Goal: Task Accomplishment & Management: Use online tool/utility

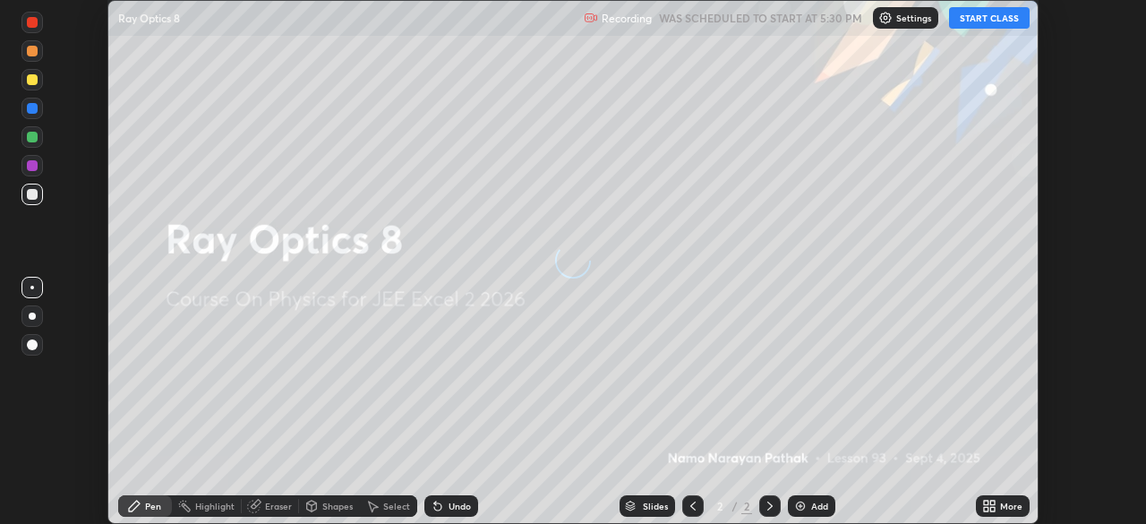
scroll to position [524, 1145]
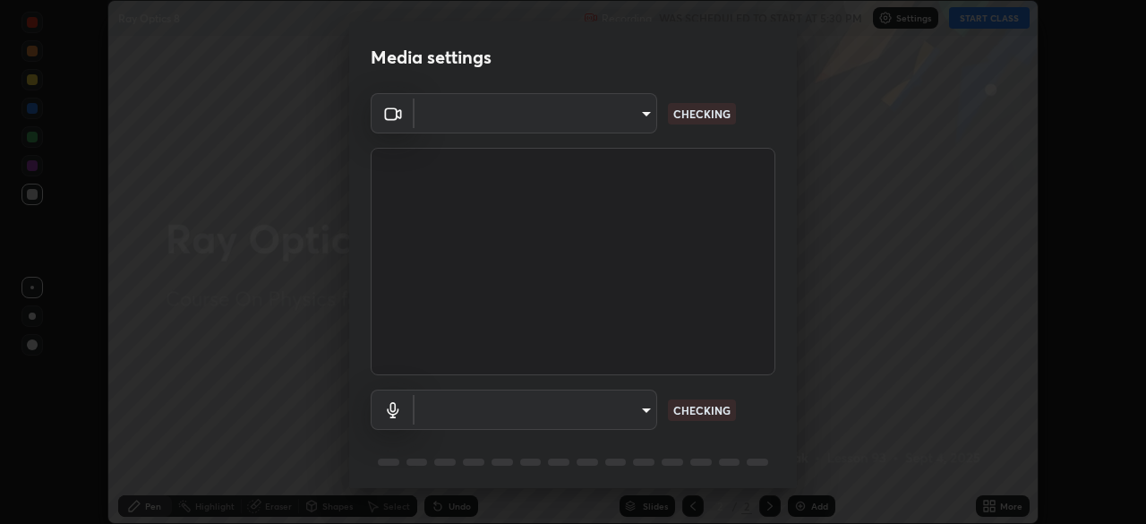
type input "134d1b19bf6860d587459906a7679876aeb3e381516b9be6bb745b9f97a347e3"
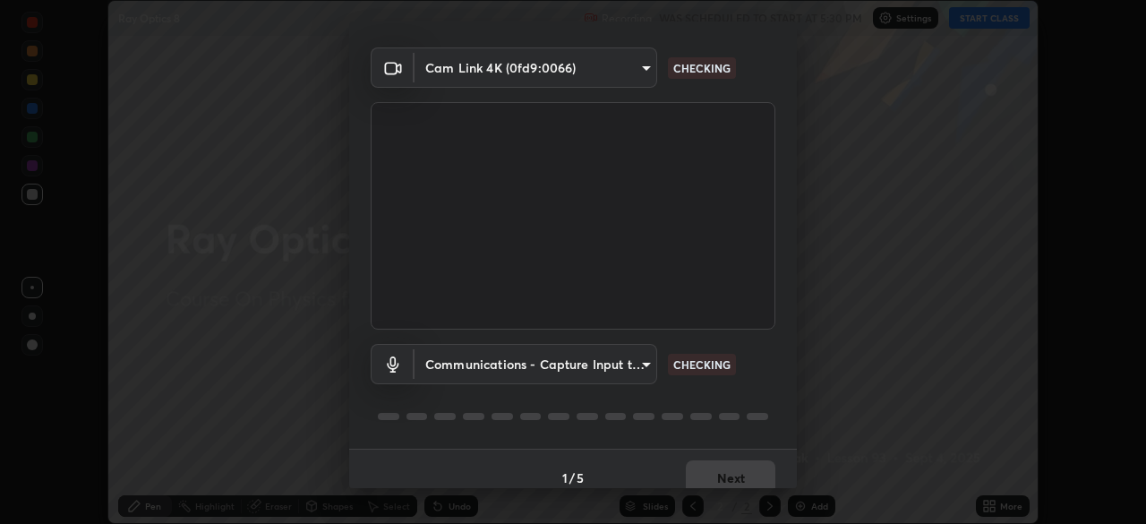
scroll to position [64, 0]
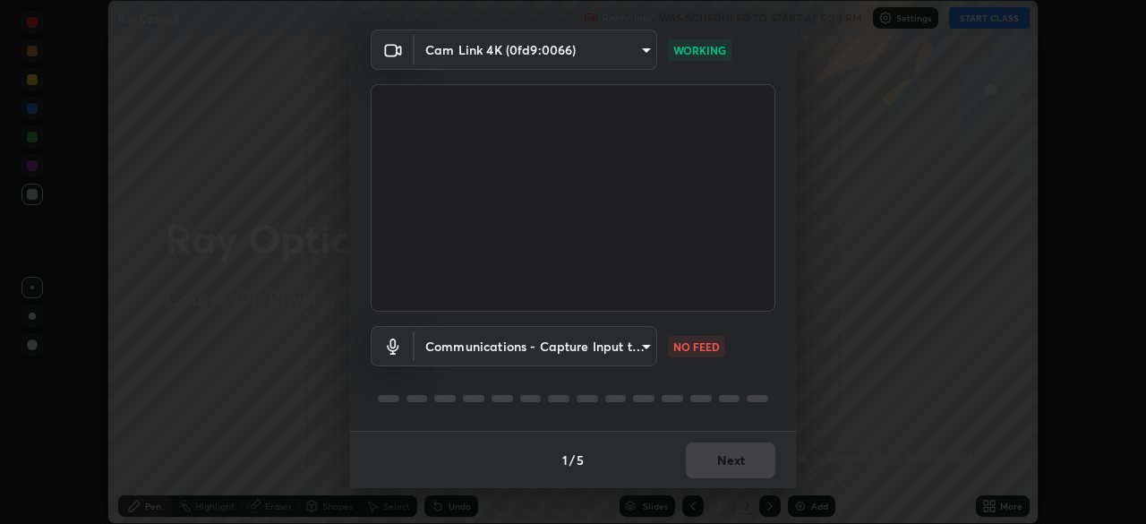
click at [644, 347] on body "Erase all Ray Optics 8 Recording WAS SCHEDULED TO START AT 5:30 PM Settings STA…" at bounding box center [573, 262] width 1146 height 524
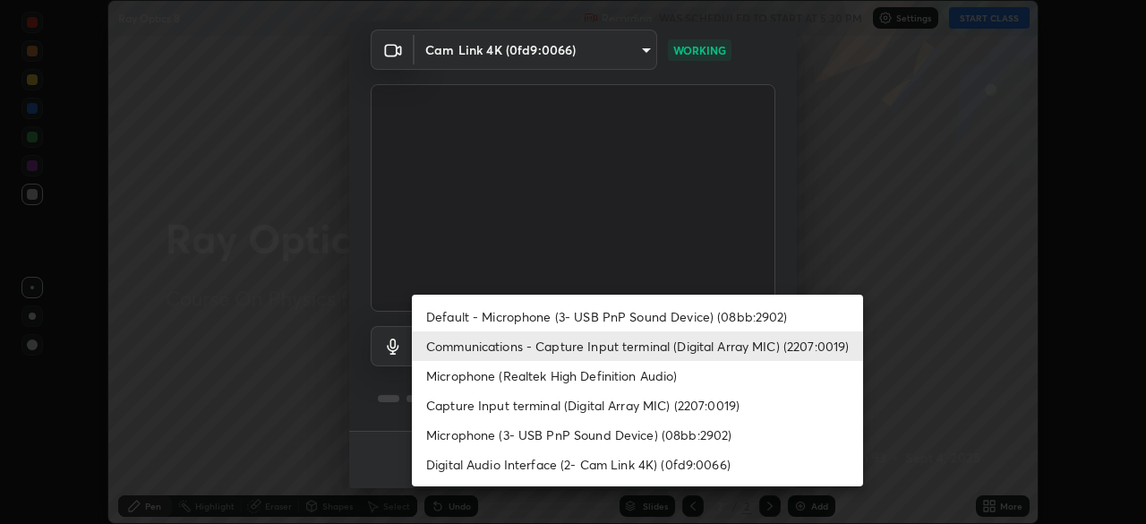
click at [727, 323] on li "Default - Microphone (3- USB PnP Sound Device) (08bb:2902)" at bounding box center [637, 317] width 451 height 30
type input "default"
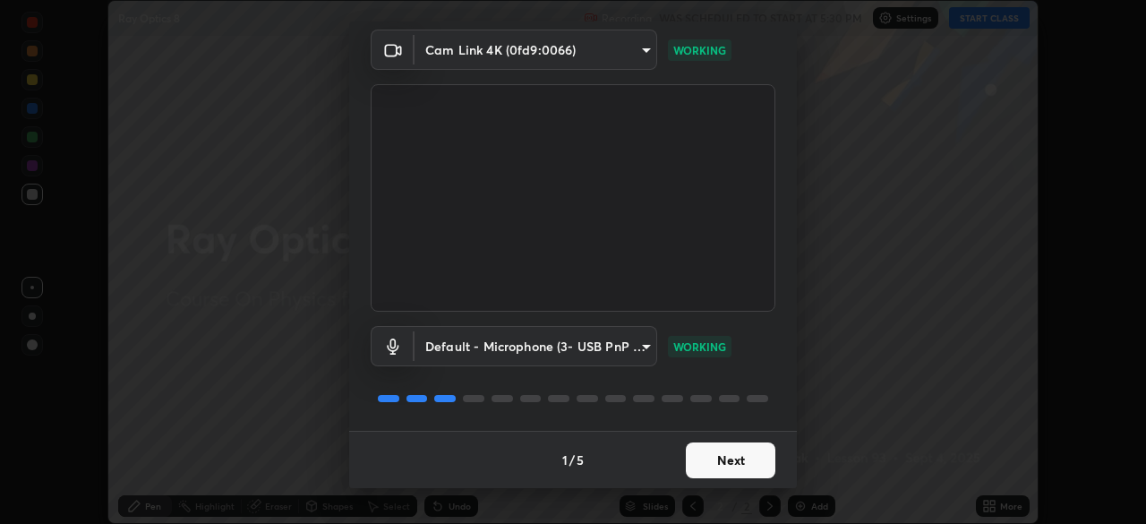
click at [764, 462] on button "Next" at bounding box center [731, 460] width 90 height 36
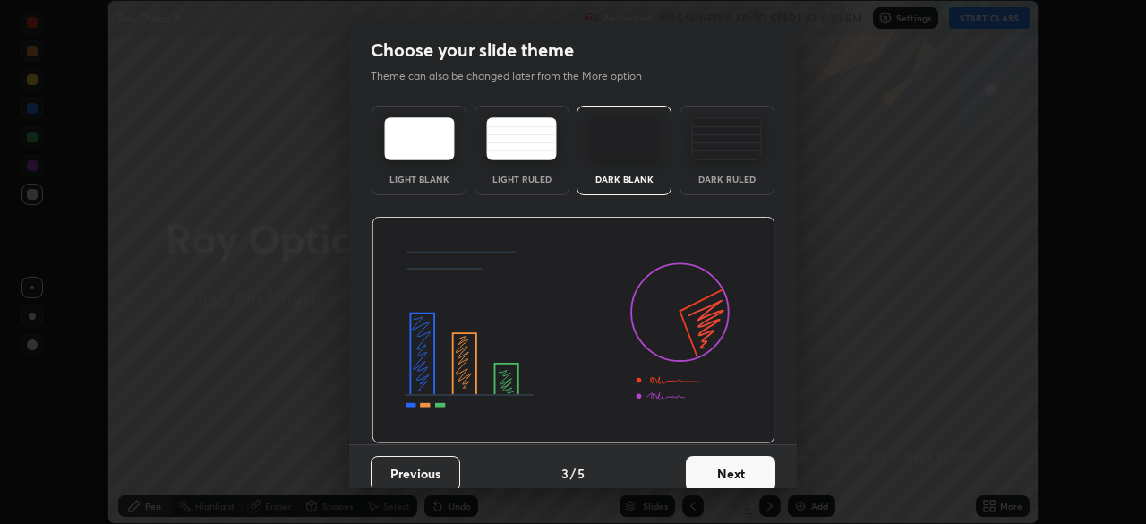
click at [767, 460] on button "Next" at bounding box center [731, 474] width 90 height 36
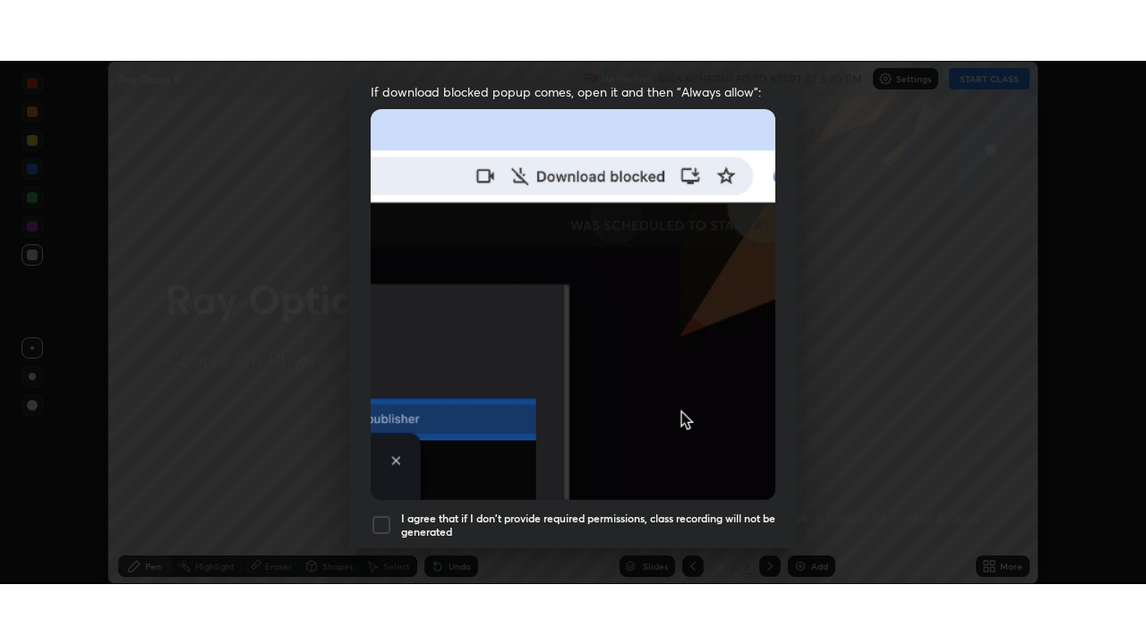
scroll to position [429, 0]
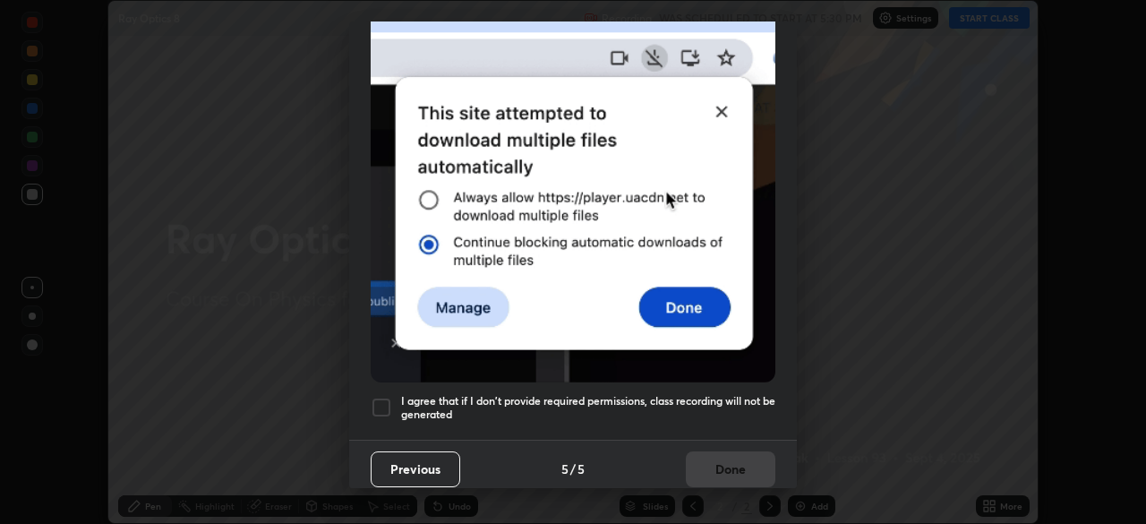
click at [384, 408] on div at bounding box center [381, 407] width 21 height 21
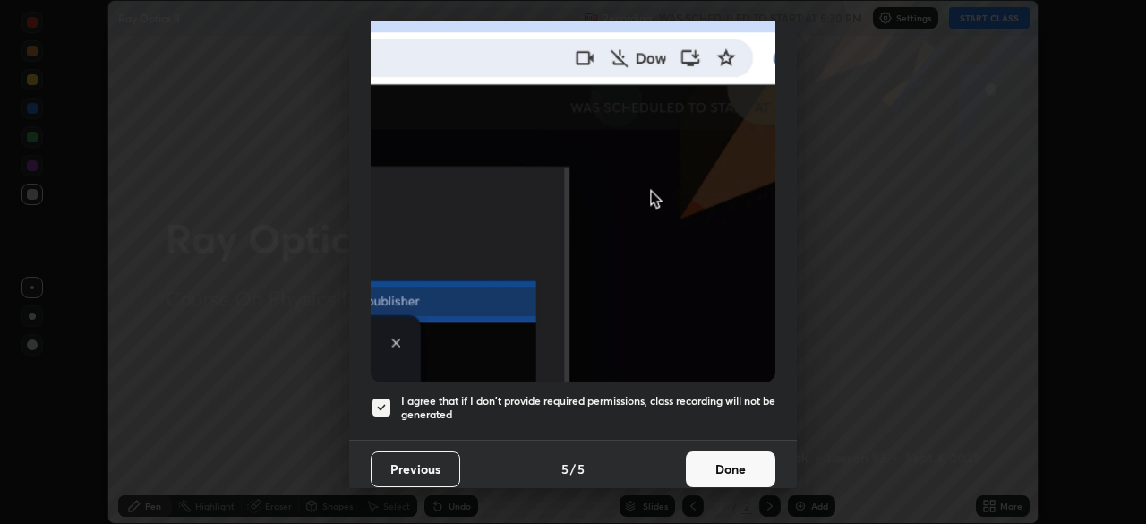
click at [728, 476] on button "Done" at bounding box center [731, 469] width 90 height 36
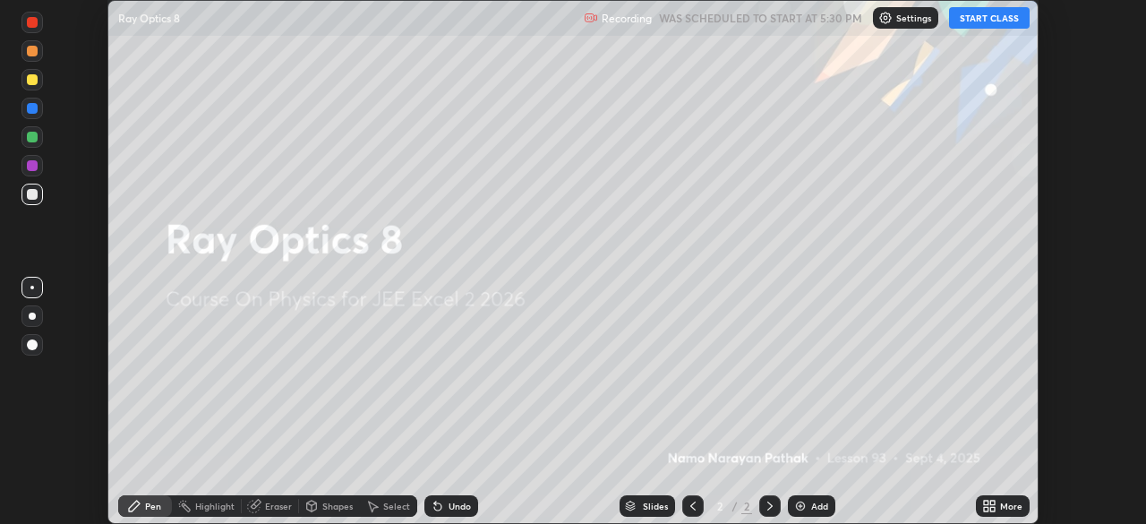
click at [983, 25] on button "START CLASS" at bounding box center [989, 17] width 81 height 21
click at [992, 504] on icon at bounding box center [992, 502] width 4 height 4
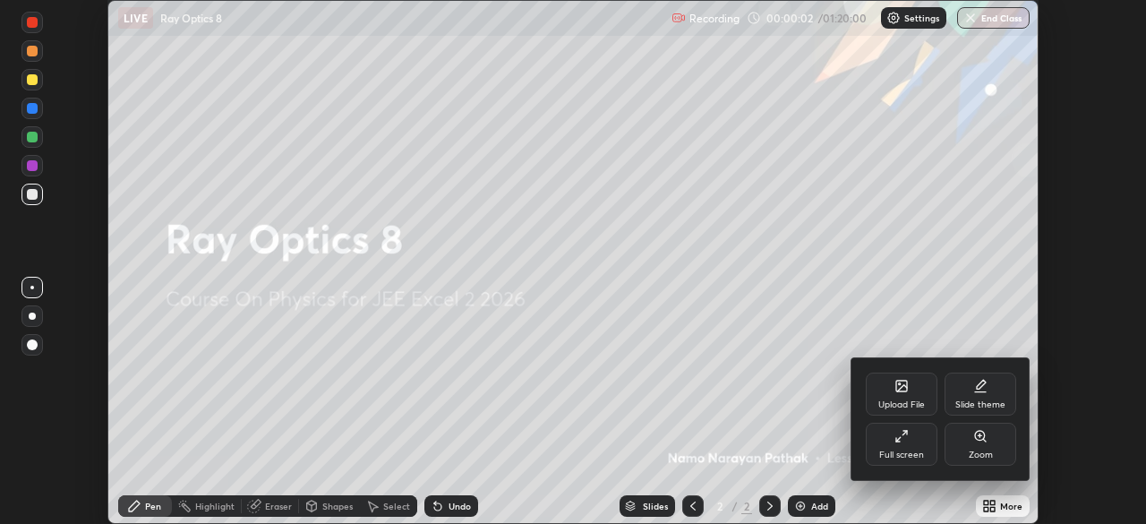
click at [924, 448] on div "Full screen" at bounding box center [902, 443] width 72 height 43
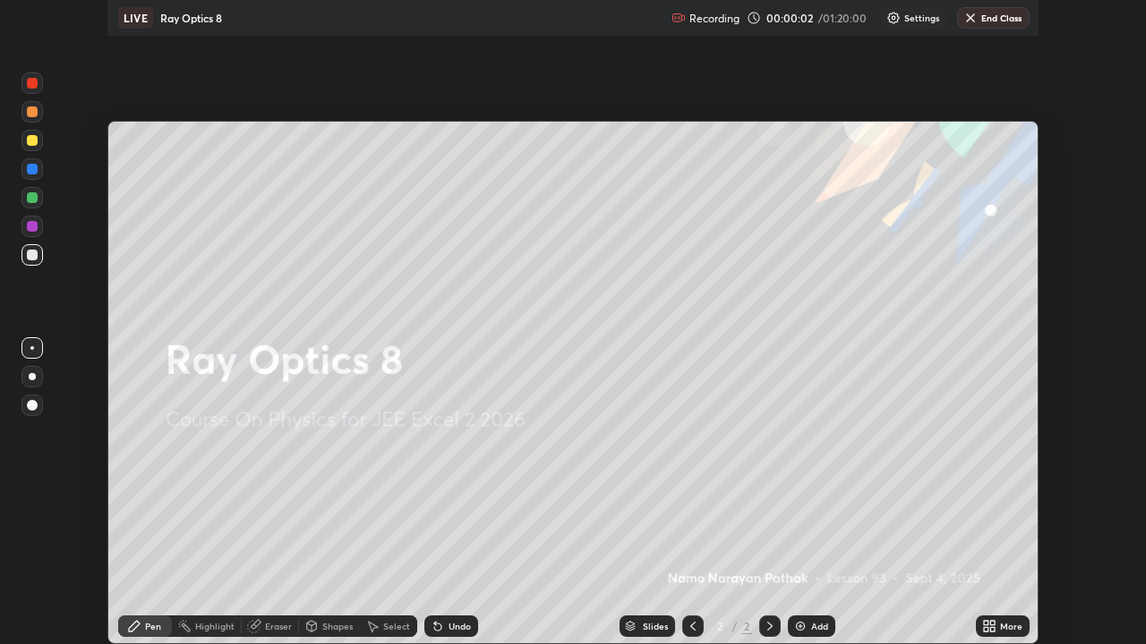
scroll to position [644, 1146]
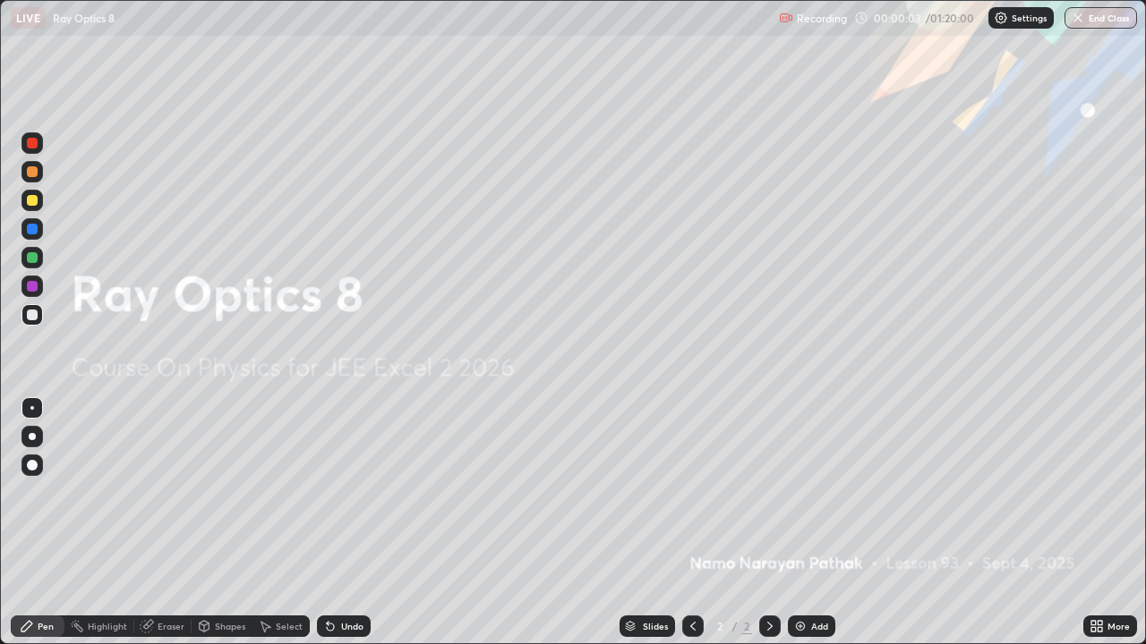
click at [803, 523] on img at bounding box center [800, 626] width 14 height 14
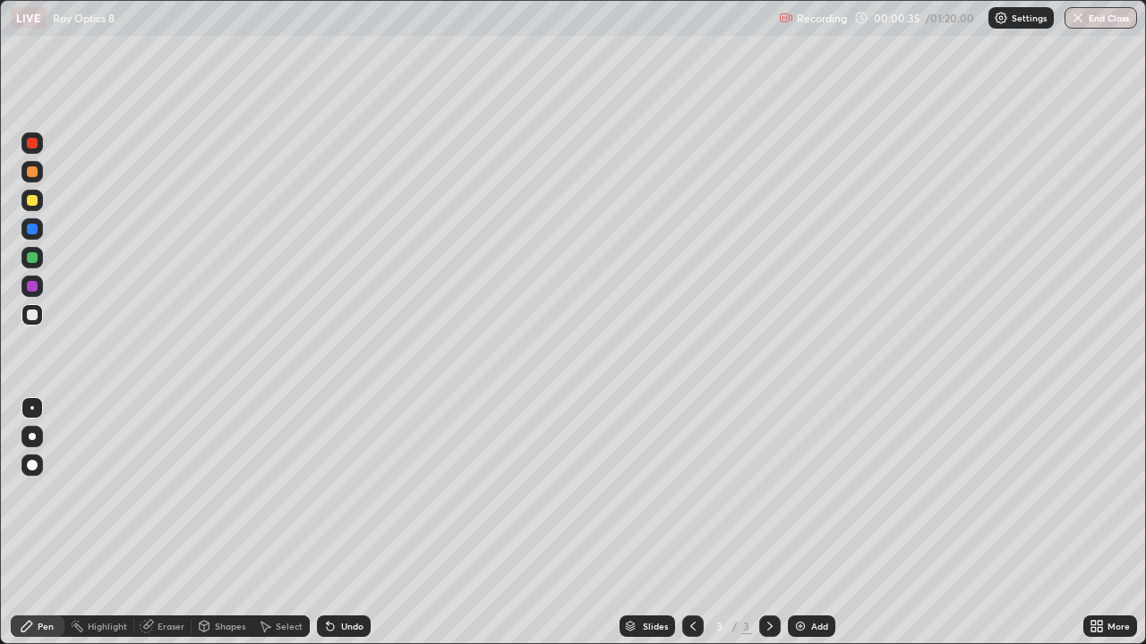
click at [31, 175] on div at bounding box center [32, 171] width 11 height 11
click at [278, 523] on div "Select" at bounding box center [289, 626] width 27 height 9
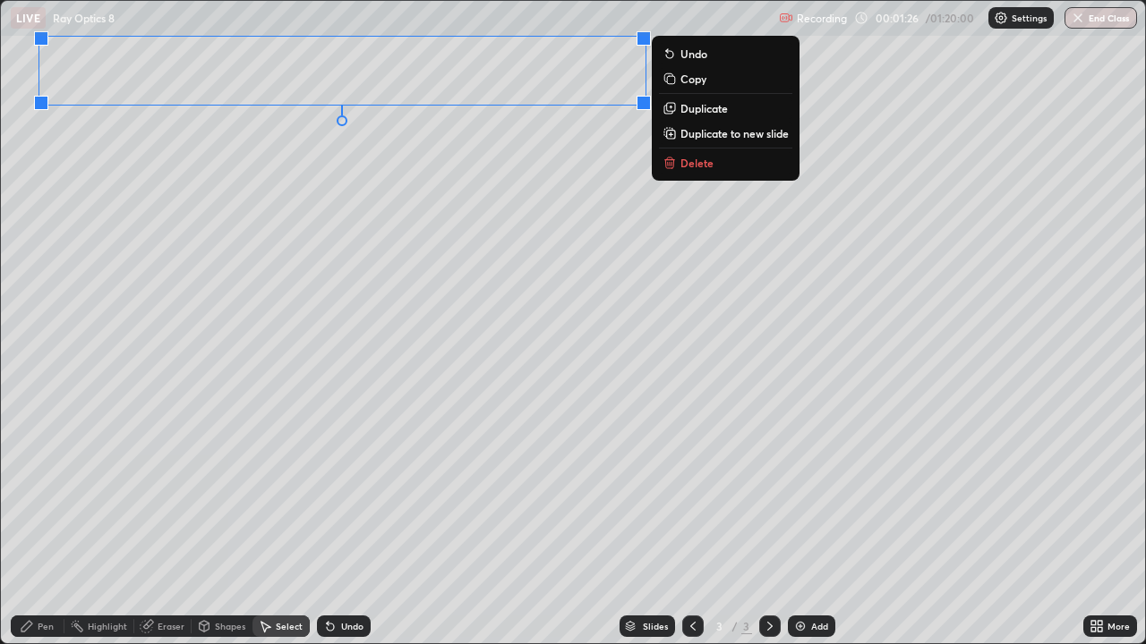
click at [59, 523] on div "Pen" at bounding box center [38, 626] width 54 height 21
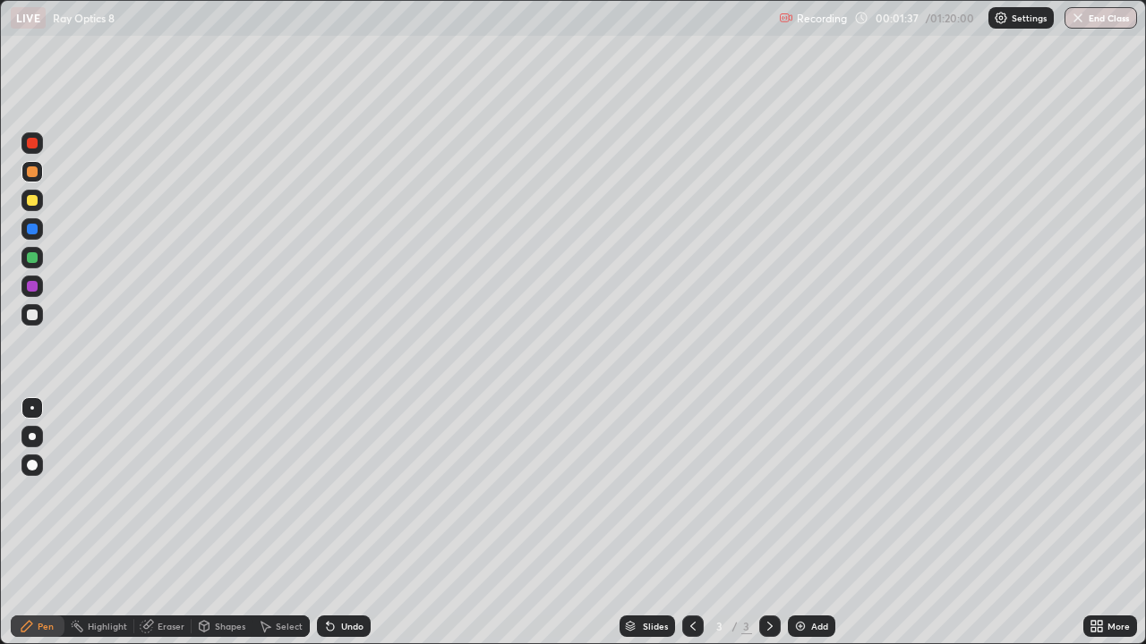
click at [36, 318] on div at bounding box center [32, 315] width 11 height 11
click at [34, 286] on div at bounding box center [32, 286] width 11 height 11
click at [33, 254] on div at bounding box center [32, 257] width 11 height 11
click at [36, 171] on div at bounding box center [32, 171] width 11 height 11
click at [165, 523] on div "Eraser" at bounding box center [171, 626] width 27 height 9
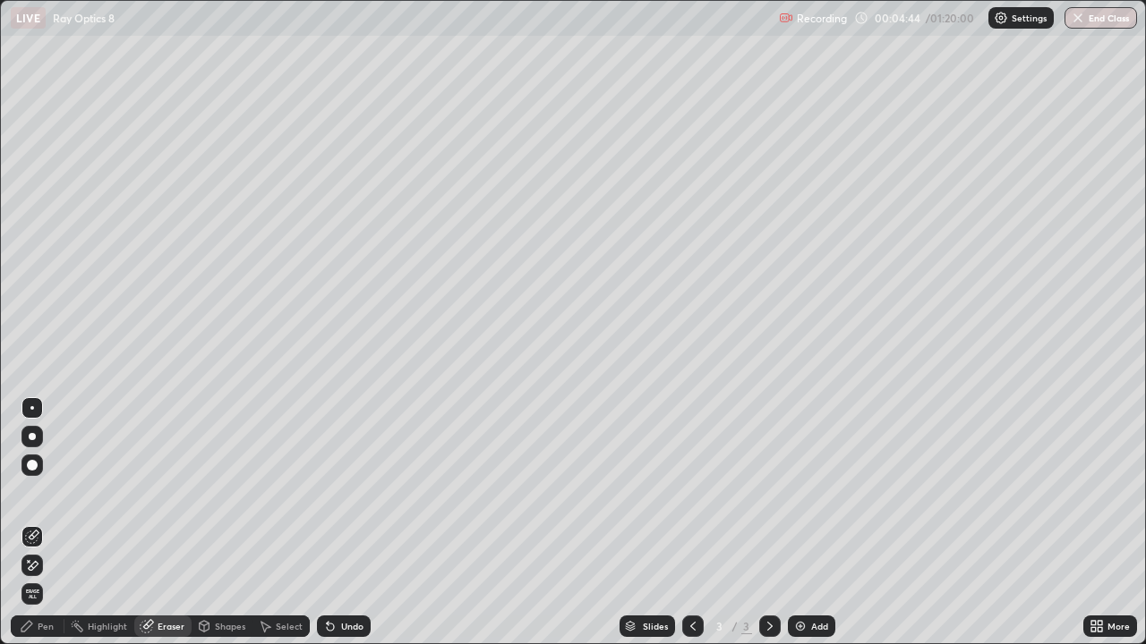
click at [42, 523] on div "Pen" at bounding box center [46, 626] width 16 height 9
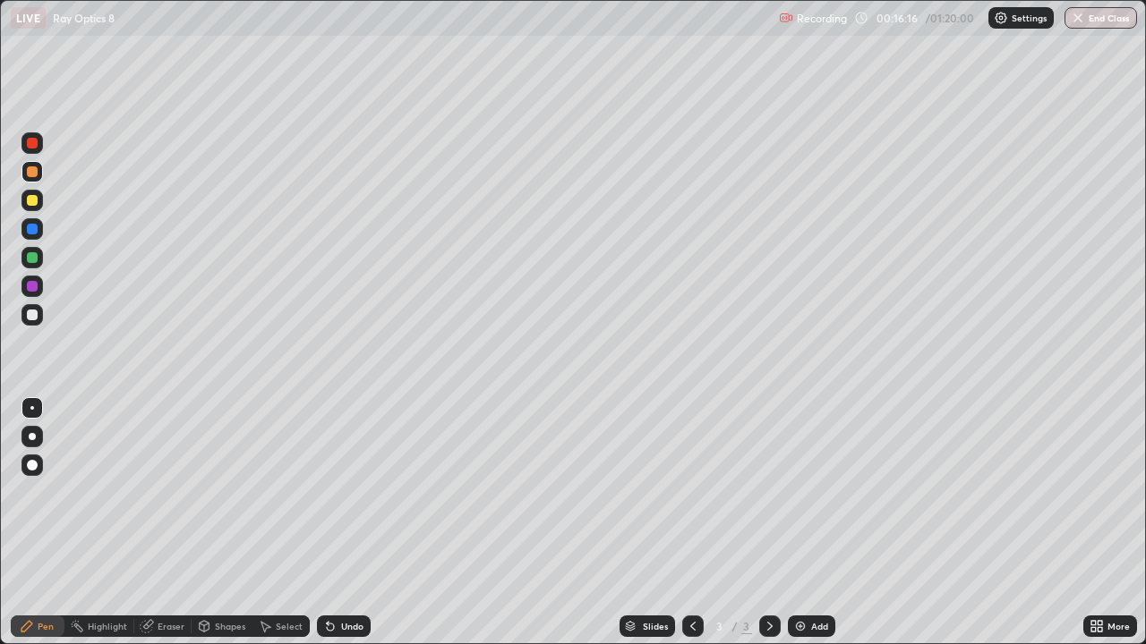
click at [806, 523] on div "Add" at bounding box center [811, 626] width 47 height 21
click at [33, 172] on div at bounding box center [32, 171] width 11 height 11
click at [804, 523] on img at bounding box center [800, 626] width 14 height 14
click at [32, 230] on div at bounding box center [32, 229] width 11 height 11
click at [33, 290] on div at bounding box center [32, 286] width 11 height 11
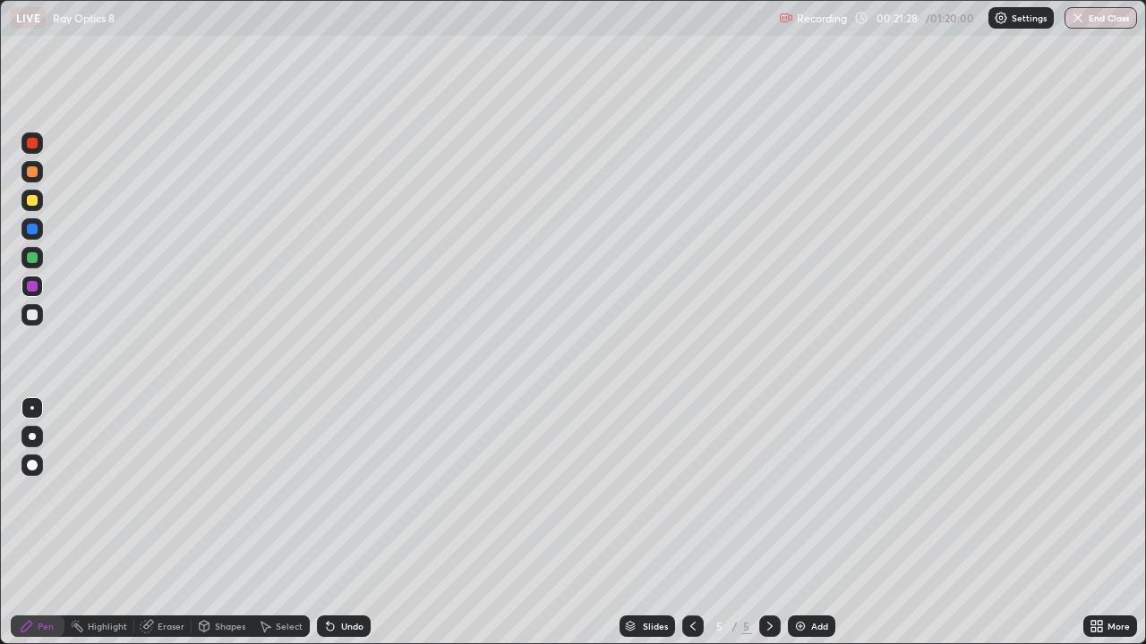
click at [33, 172] on div at bounding box center [32, 171] width 11 height 11
click at [807, 523] on div "Add" at bounding box center [811, 626] width 47 height 21
click at [40, 234] on div at bounding box center [31, 228] width 21 height 21
click at [35, 295] on div at bounding box center [31, 286] width 21 height 21
click at [35, 254] on div at bounding box center [32, 257] width 11 height 11
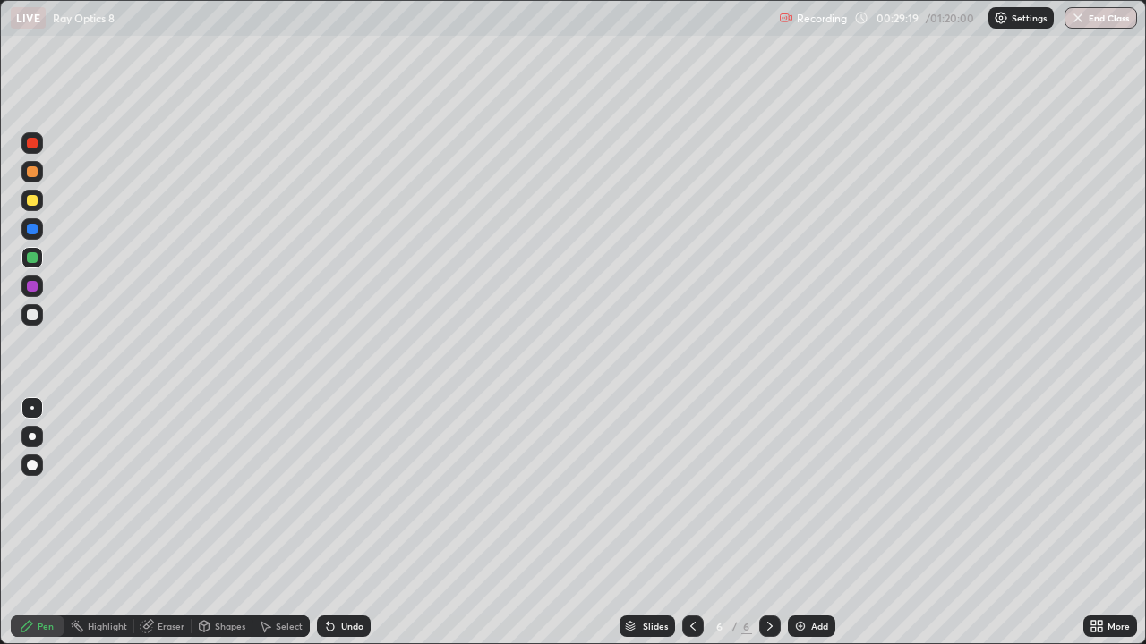
click at [36, 286] on div at bounding box center [32, 286] width 11 height 11
click at [178, 523] on div "Eraser" at bounding box center [171, 626] width 27 height 9
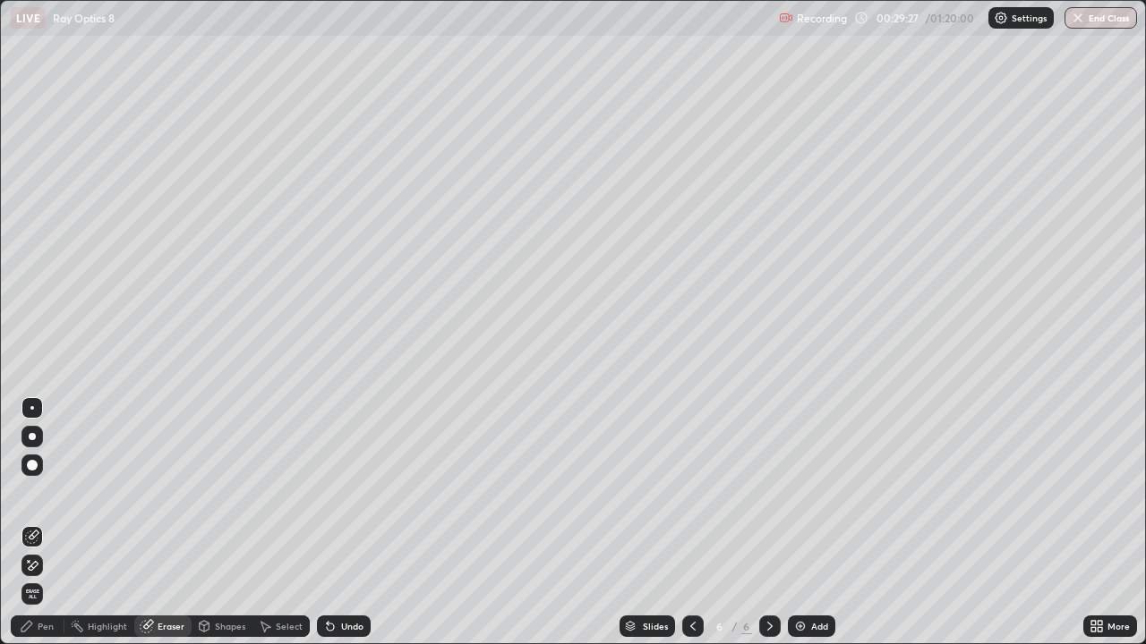
click at [59, 523] on div "Pen" at bounding box center [38, 626] width 54 height 21
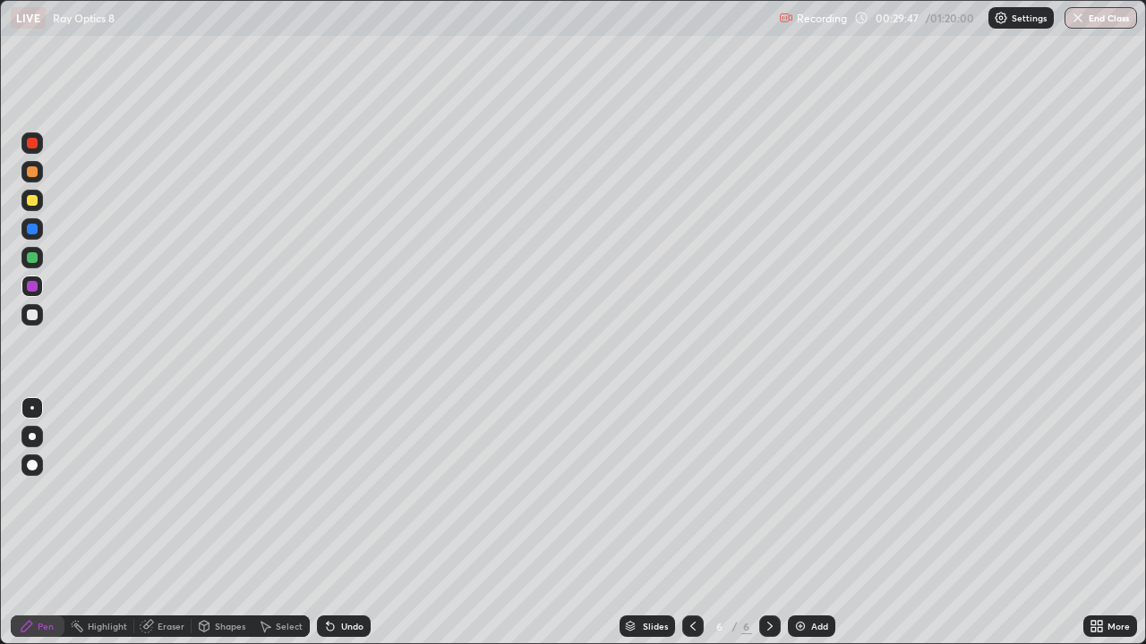
click at [35, 175] on div at bounding box center [32, 171] width 11 height 11
click at [811, 523] on div "Add" at bounding box center [811, 626] width 47 height 21
click at [38, 179] on div at bounding box center [31, 171] width 21 height 21
click at [36, 260] on div at bounding box center [32, 257] width 11 height 11
click at [35, 286] on div at bounding box center [32, 286] width 11 height 11
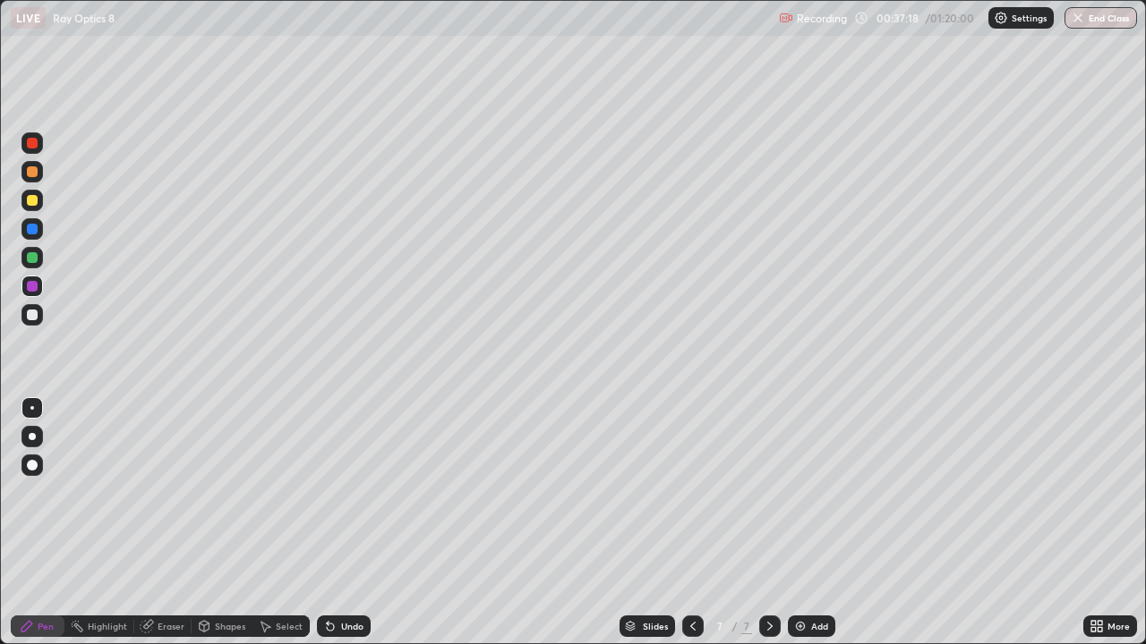
click at [33, 172] on div at bounding box center [32, 171] width 11 height 11
click at [803, 523] on img at bounding box center [800, 626] width 14 height 14
click at [34, 313] on div at bounding box center [32, 315] width 11 height 11
click at [35, 227] on div at bounding box center [32, 229] width 11 height 11
click at [31, 259] on div at bounding box center [32, 257] width 11 height 11
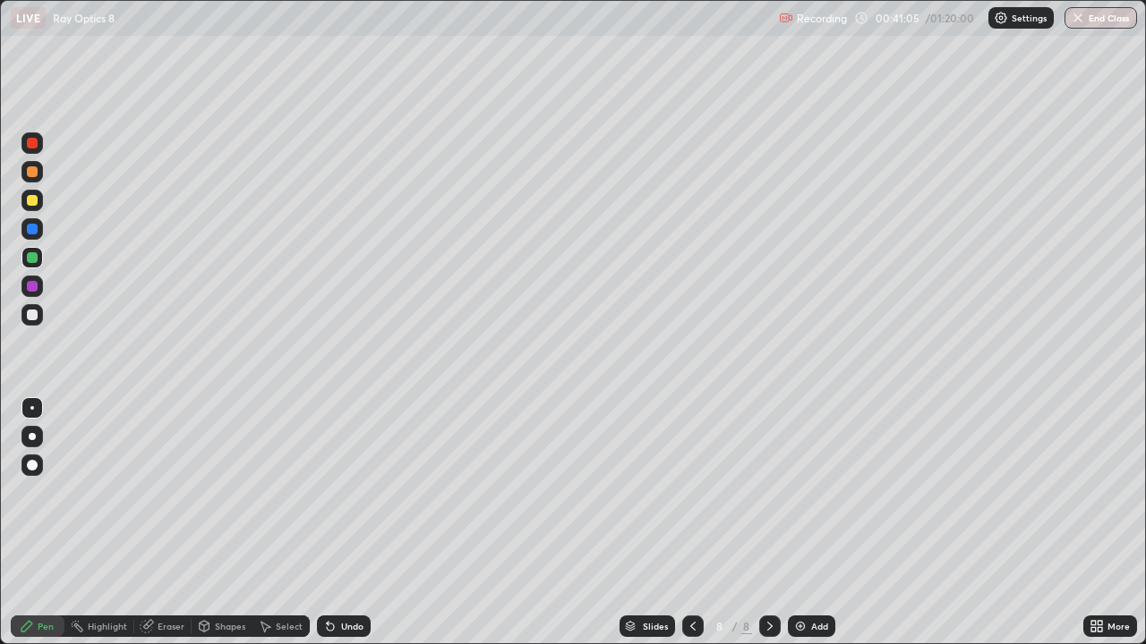
click at [802, 523] on img at bounding box center [800, 626] width 14 height 14
click at [35, 181] on div at bounding box center [31, 171] width 21 height 21
click at [36, 289] on div at bounding box center [32, 286] width 11 height 11
click at [33, 165] on div at bounding box center [31, 171] width 21 height 21
click at [809, 523] on div "Add" at bounding box center [811, 626] width 47 height 21
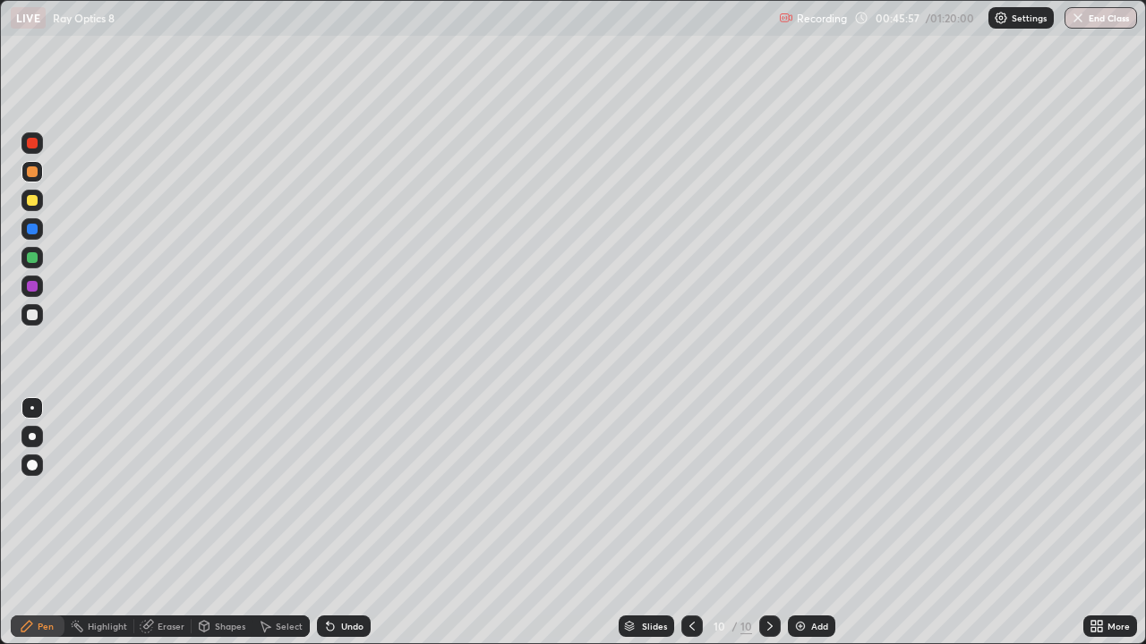
click at [35, 258] on div at bounding box center [32, 257] width 11 height 11
click at [27, 182] on div at bounding box center [31, 171] width 21 height 21
click at [798, 523] on div "Add" at bounding box center [811, 626] width 47 height 21
click at [33, 172] on div at bounding box center [32, 171] width 11 height 11
click at [37, 260] on div at bounding box center [32, 257] width 11 height 11
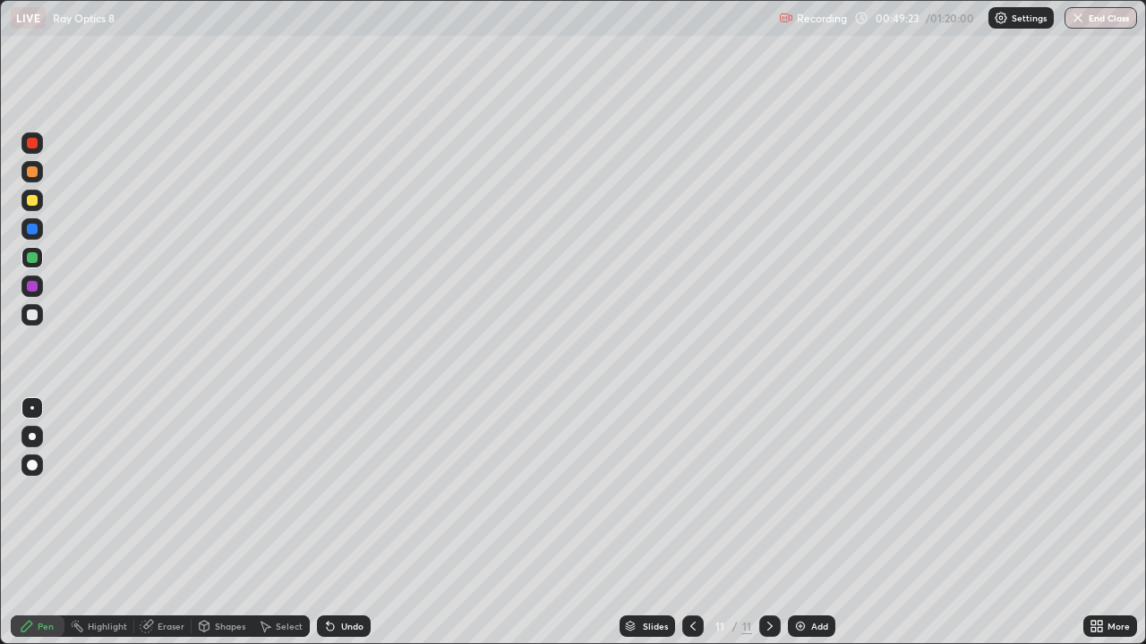
click at [33, 286] on div at bounding box center [32, 286] width 11 height 11
click at [38, 173] on div at bounding box center [31, 171] width 21 height 21
click at [175, 523] on div "Eraser" at bounding box center [171, 626] width 27 height 9
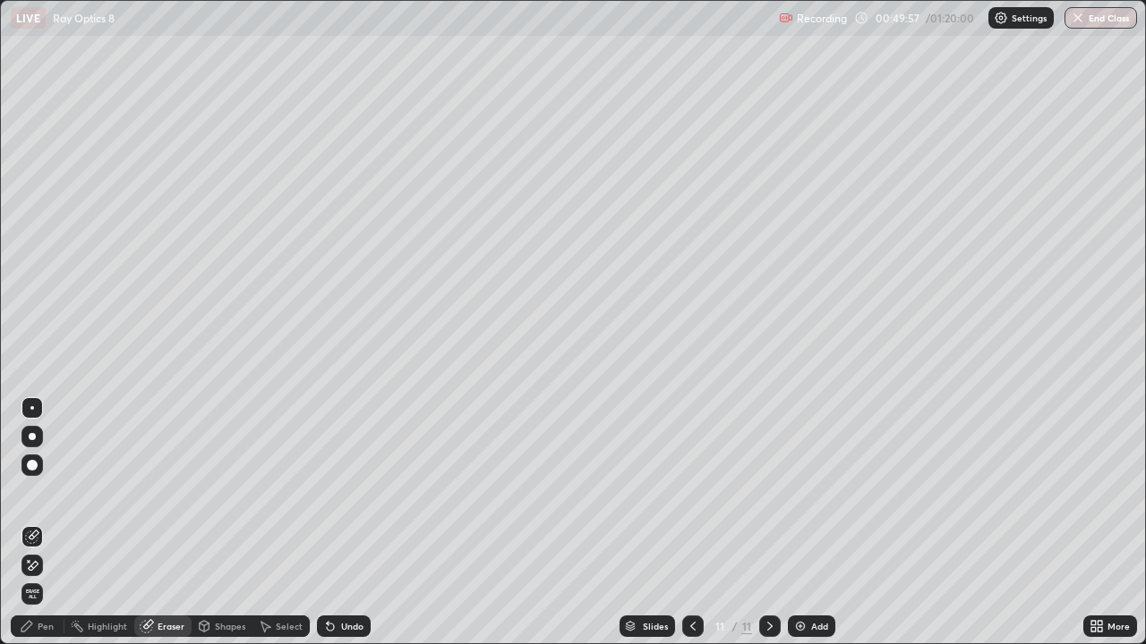
click at [55, 523] on div "Pen" at bounding box center [38, 626] width 54 height 21
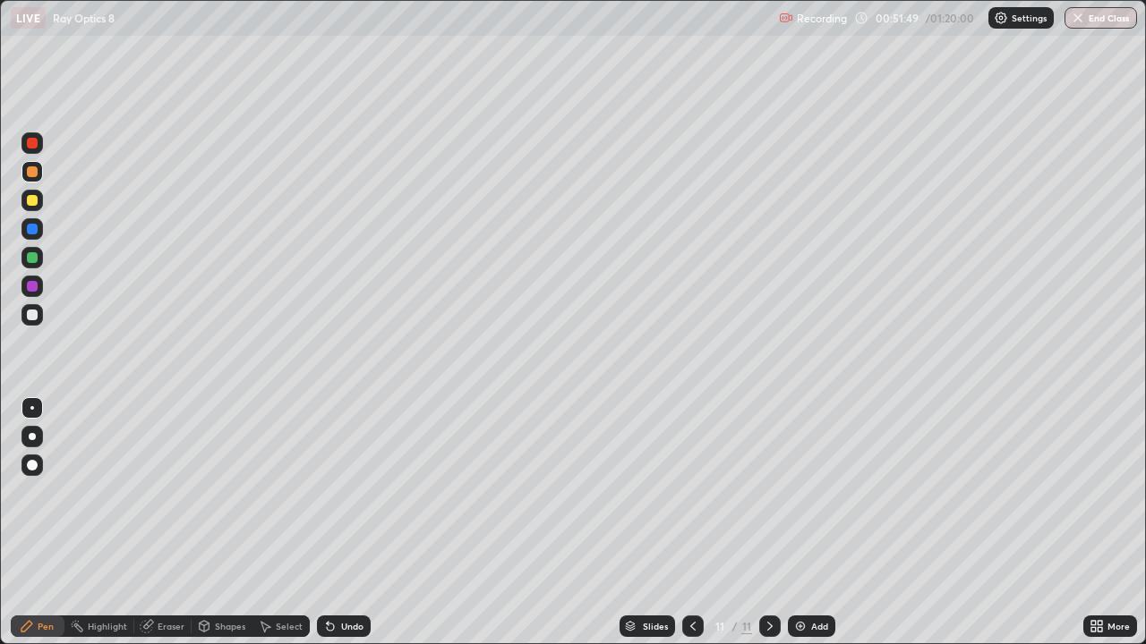
click at [30, 284] on div at bounding box center [32, 286] width 11 height 11
click at [40, 200] on div at bounding box center [31, 200] width 21 height 21
click at [37, 226] on div at bounding box center [32, 229] width 11 height 11
click at [35, 173] on div at bounding box center [32, 171] width 11 height 11
click at [800, 523] on div "Add" at bounding box center [811, 626] width 47 height 21
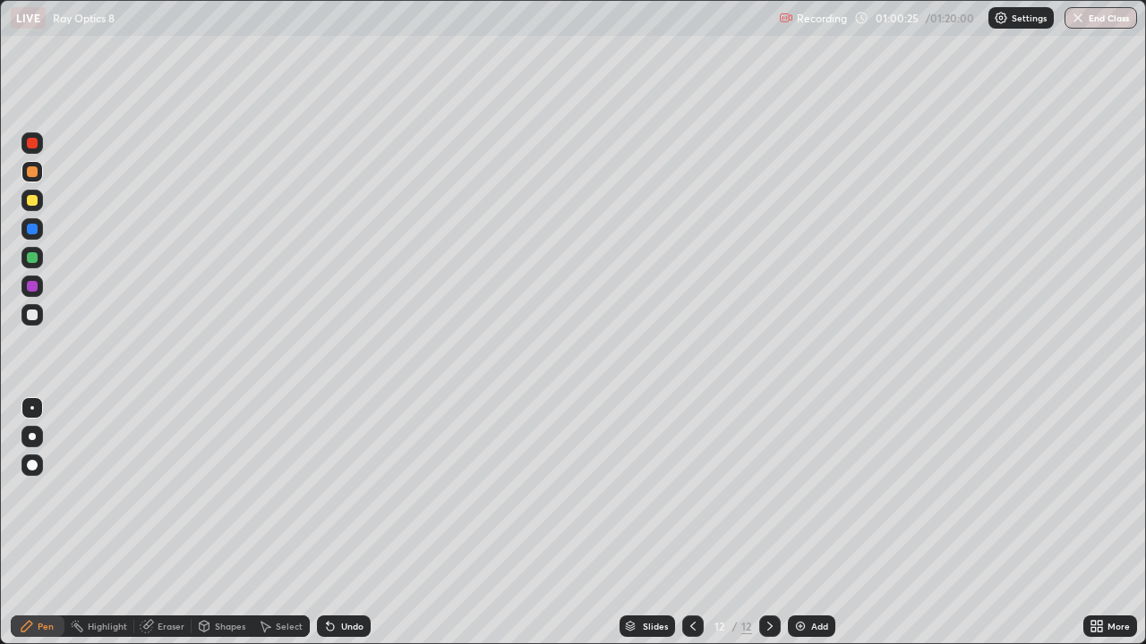
click at [687, 523] on div at bounding box center [692, 626] width 21 height 21
click at [768, 523] on icon at bounding box center [770, 626] width 14 height 14
click at [31, 232] on div at bounding box center [32, 229] width 11 height 11
click at [32, 316] on div at bounding box center [32, 315] width 11 height 11
click at [33, 175] on div at bounding box center [32, 171] width 11 height 11
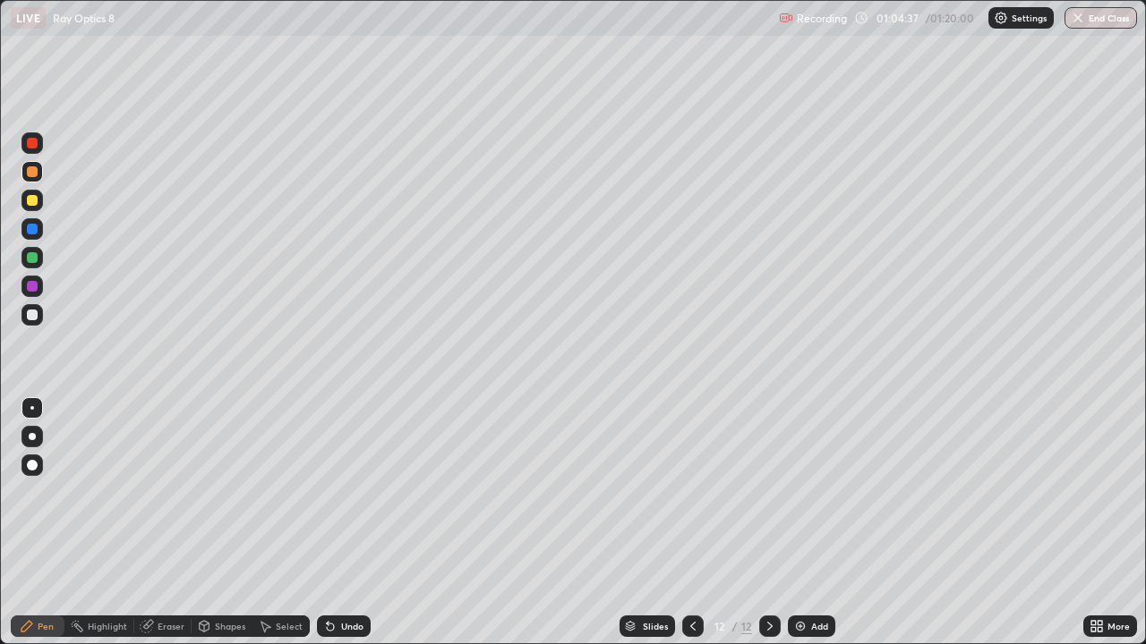
click at [42, 263] on div at bounding box center [31, 257] width 21 height 21
click at [806, 523] on div "Add" at bounding box center [811, 626] width 47 height 21
click at [36, 171] on div at bounding box center [32, 171] width 11 height 11
click at [33, 315] on div at bounding box center [32, 315] width 11 height 11
click at [37, 234] on div at bounding box center [31, 228] width 21 height 21
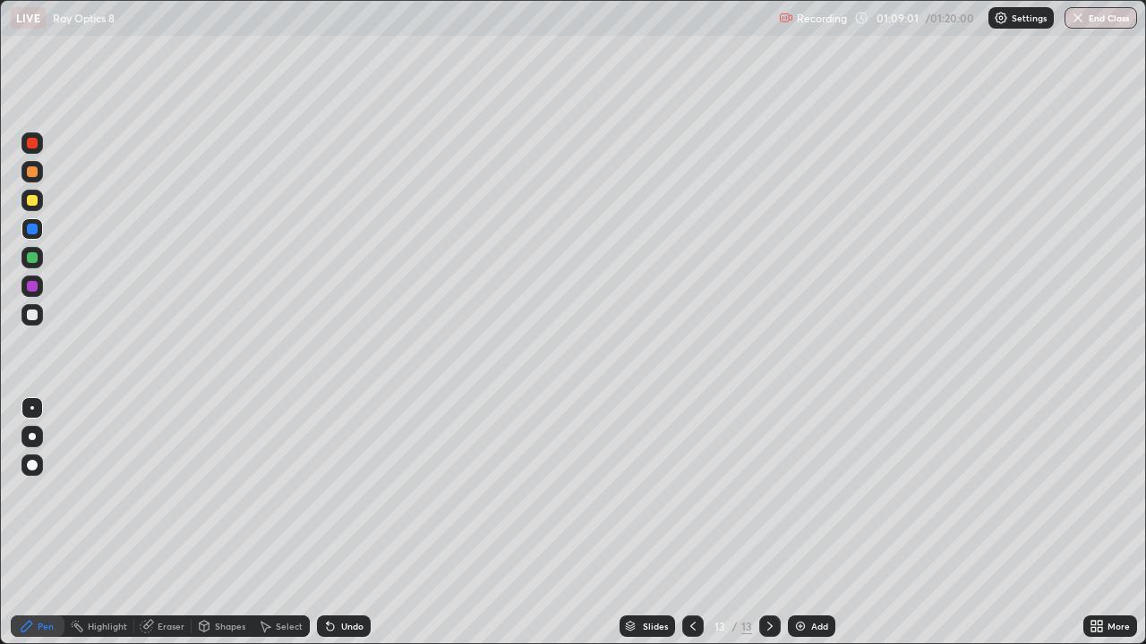
click at [806, 523] on div "Add" at bounding box center [811, 626] width 47 height 21
click at [32, 175] on div at bounding box center [32, 171] width 11 height 11
click at [35, 234] on div at bounding box center [32, 229] width 11 height 11
click at [291, 523] on div "Select" at bounding box center [280, 627] width 57 height 36
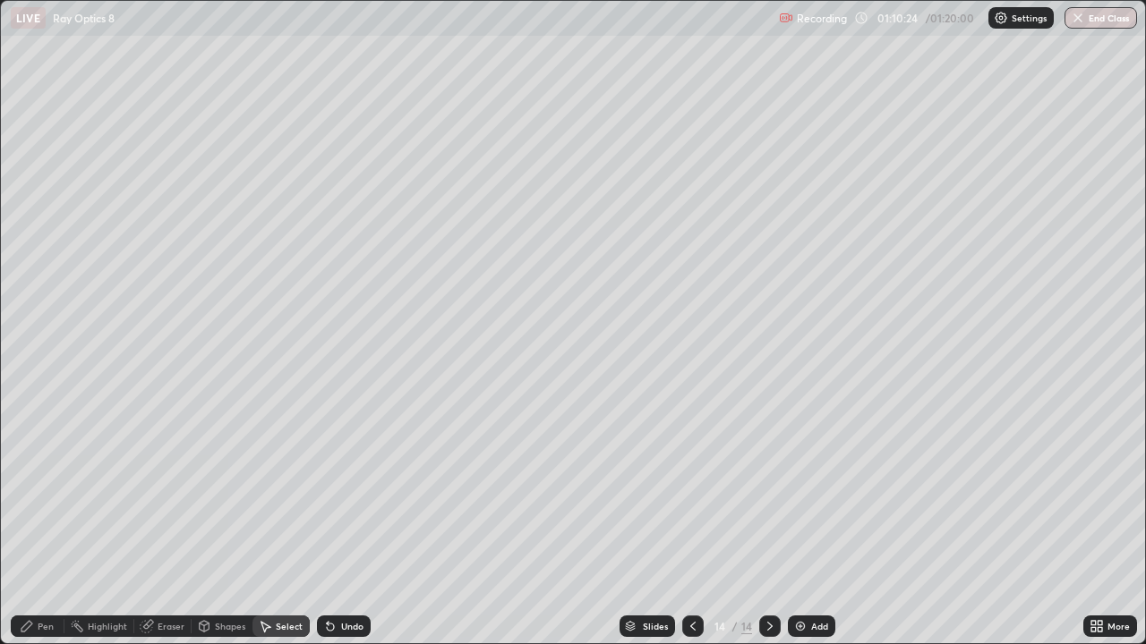
click at [54, 523] on div "Pen" at bounding box center [38, 626] width 54 height 21
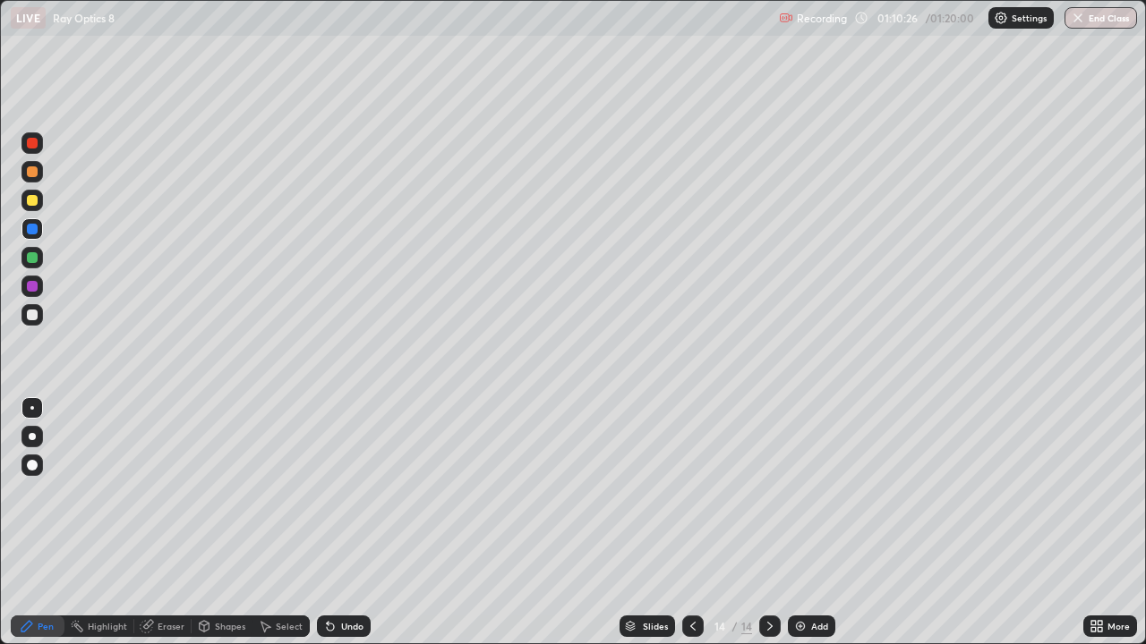
click at [342, 523] on div "Undo" at bounding box center [340, 627] width 61 height 36
click at [39, 175] on div at bounding box center [31, 171] width 21 height 21
click at [276, 523] on div "Select" at bounding box center [289, 626] width 27 height 9
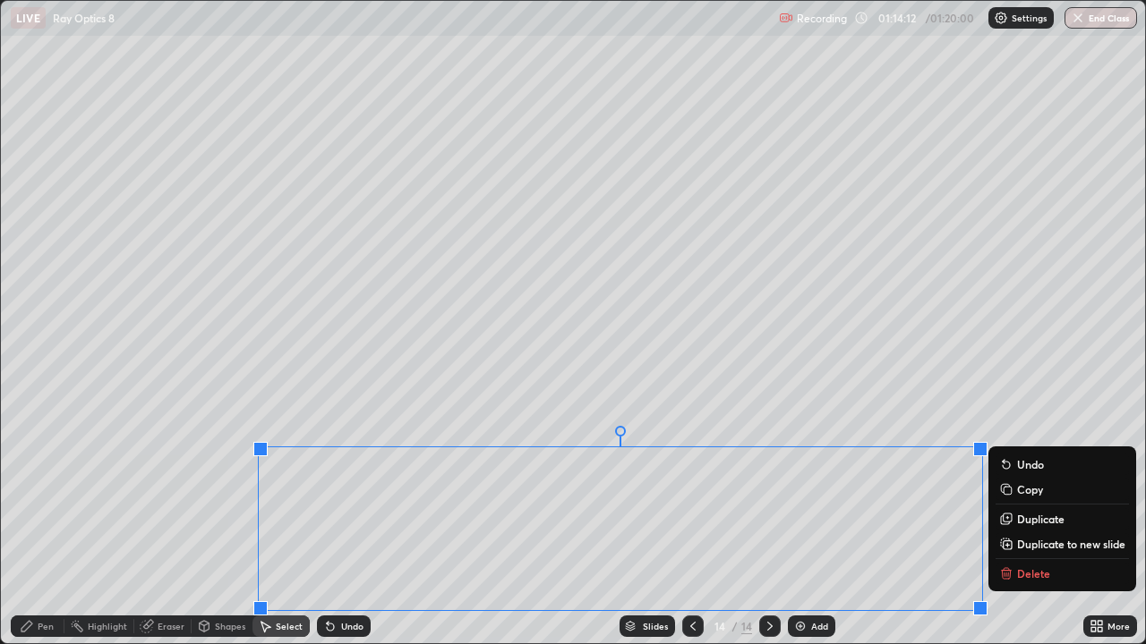
click at [1026, 523] on p "Duplicate to new slide" at bounding box center [1071, 544] width 108 height 14
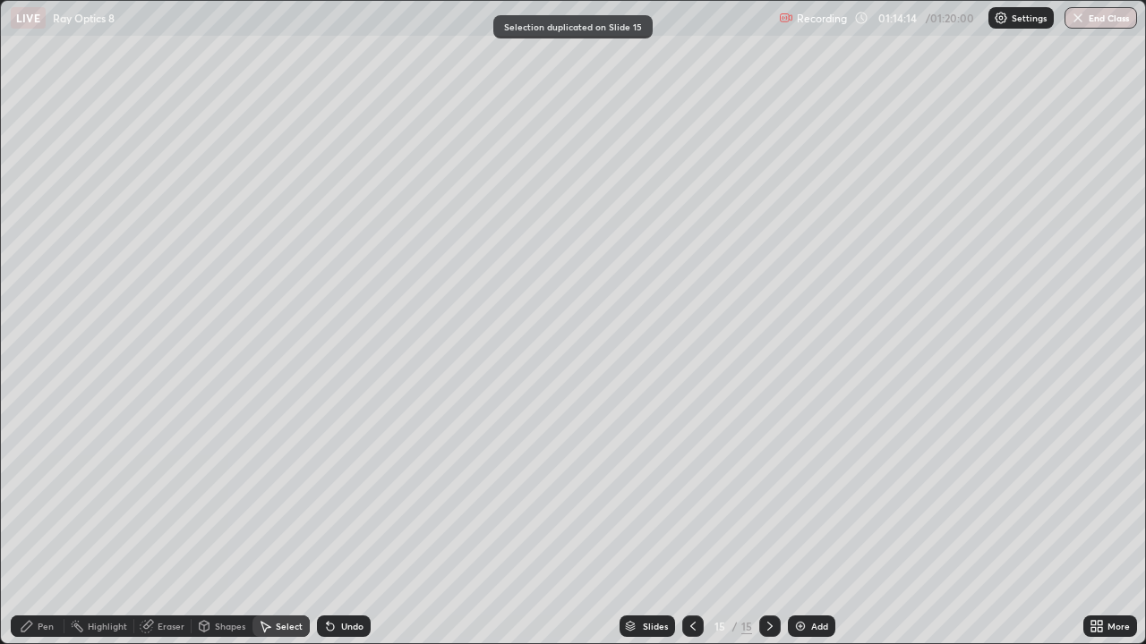
click at [173, 523] on div "Eraser" at bounding box center [171, 626] width 27 height 9
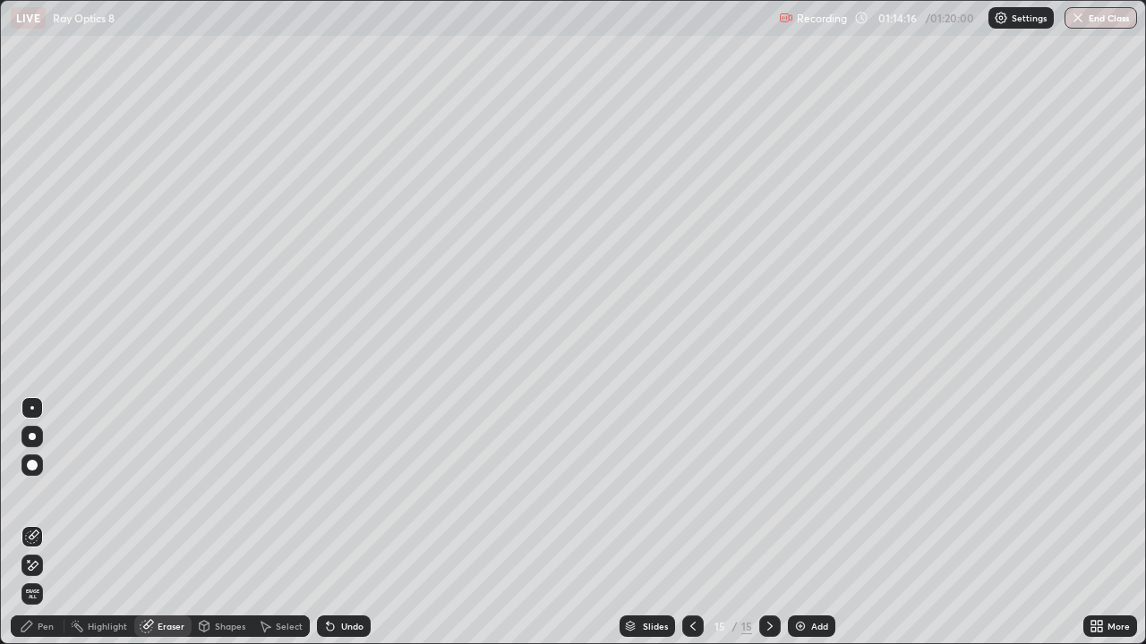
click at [57, 523] on div "Pen" at bounding box center [38, 626] width 54 height 21
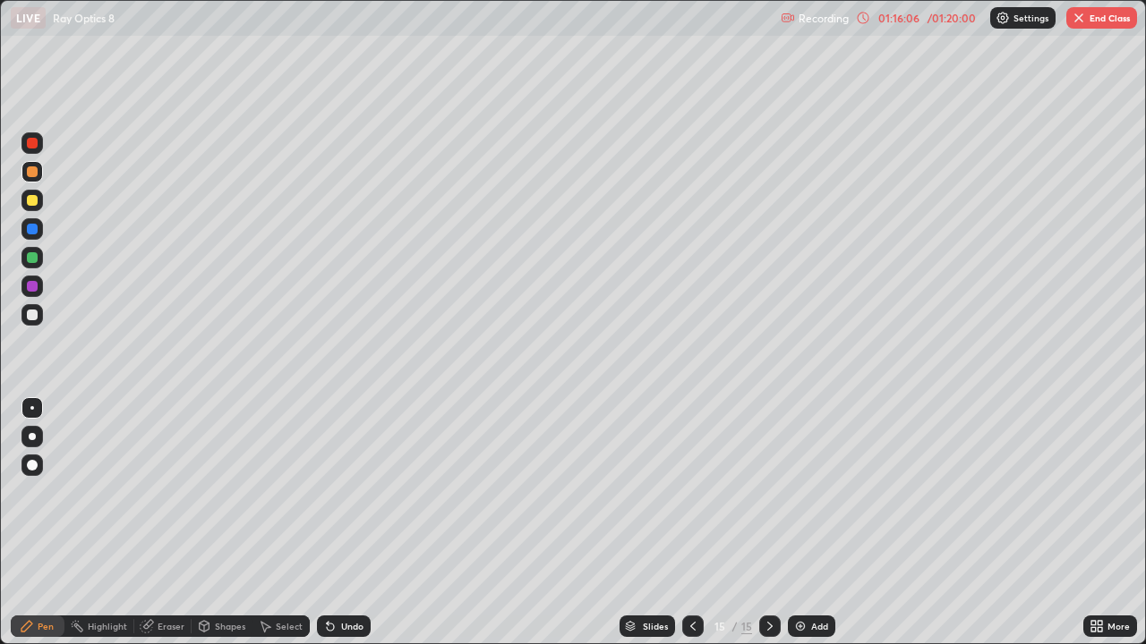
click at [1101, 21] on button "End Class" at bounding box center [1101, 17] width 71 height 21
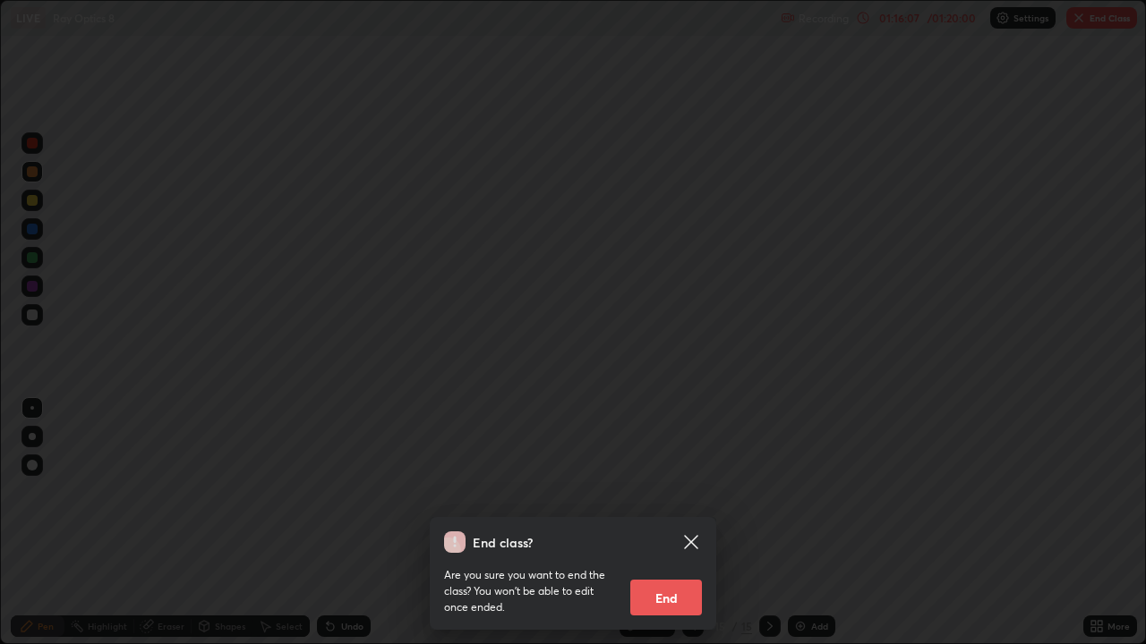
click at [670, 523] on button "End" at bounding box center [666, 598] width 72 height 36
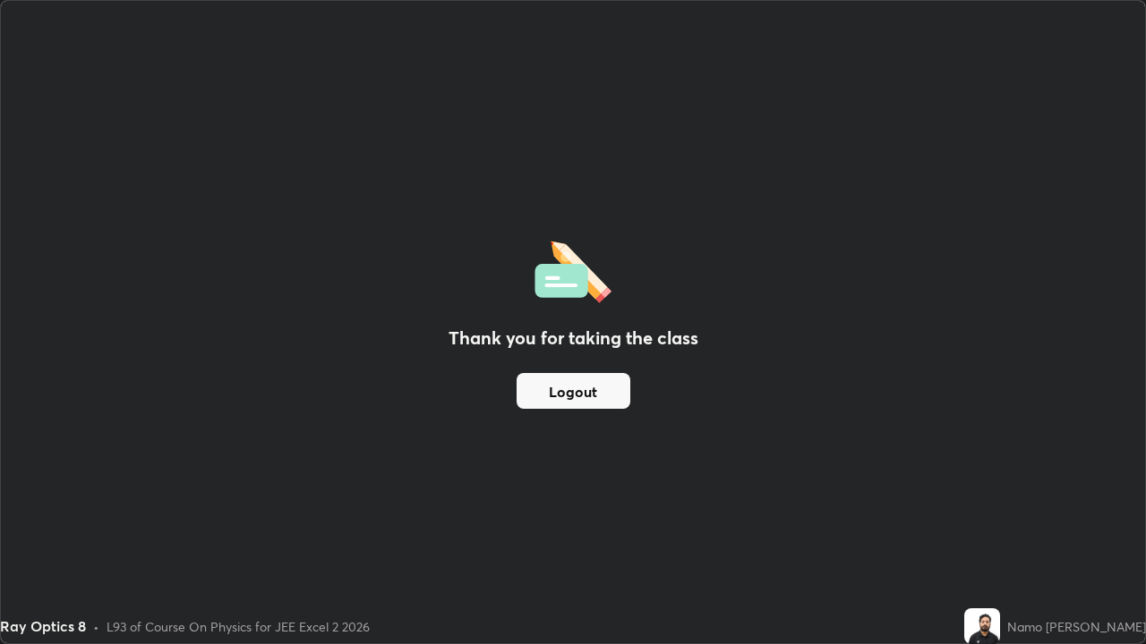
click at [601, 402] on button "Logout" at bounding box center [573, 391] width 114 height 36
